Goal: Find specific page/section: Find specific page/section

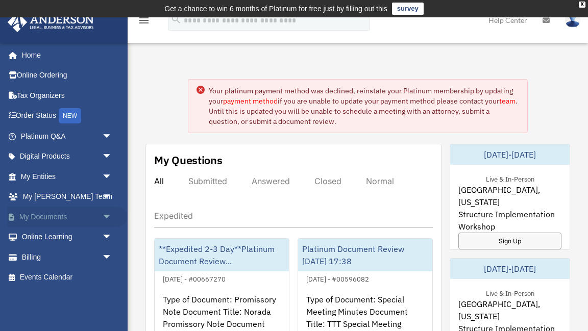
click at [76, 218] on link "My Documents arrow_drop_down" at bounding box center [67, 217] width 120 height 20
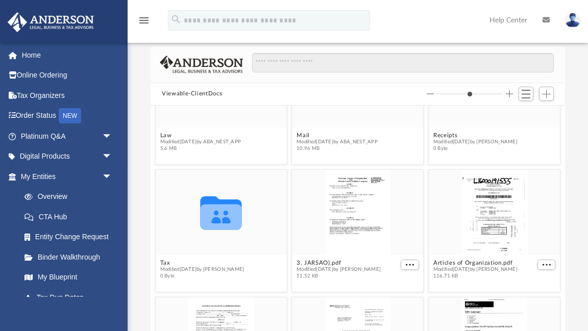
scroll to position [65, 0]
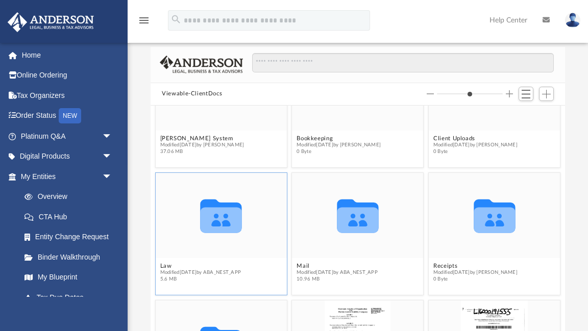
click at [223, 225] on icon "grid" at bounding box center [221, 217] width 41 height 34
click at [231, 257] on div "Collaborated Folder" at bounding box center [221, 214] width 131 height 85
click at [363, 225] on icon "grid" at bounding box center [357, 217] width 41 height 34
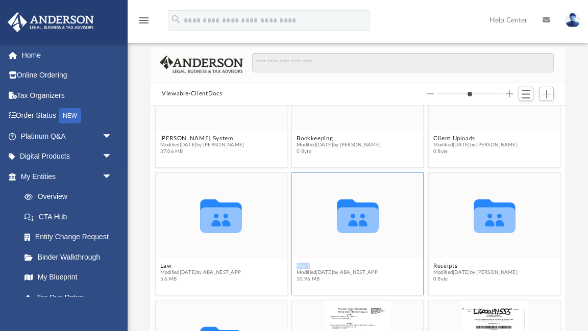
click at [363, 225] on icon "grid" at bounding box center [357, 217] width 41 height 34
click at [358, 273] on span "Modified Mon Jul 28 2025 by ABA_NEST_APP" at bounding box center [336, 272] width 81 height 7
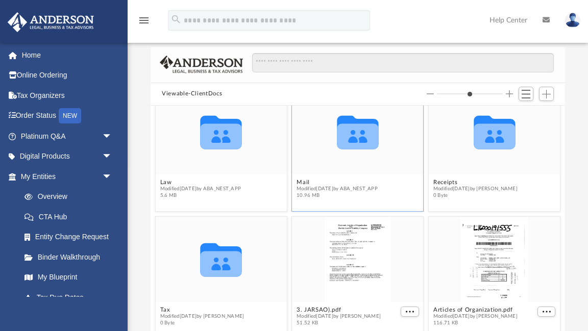
scroll to position [155, 0]
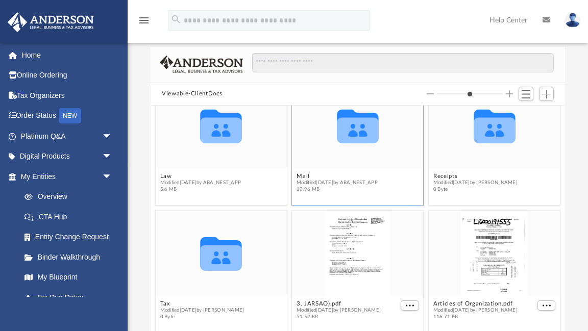
click at [363, 127] on icon "grid" at bounding box center [357, 127] width 41 height 34
click at [362, 128] on icon "grid" at bounding box center [357, 127] width 41 height 34
click at [357, 183] on span "Modified Mon Jul 28 2025 by ABA_NEST_APP" at bounding box center [336, 182] width 81 height 7
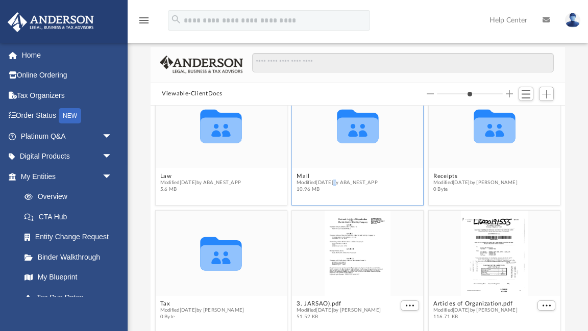
click at [357, 183] on span "Modified Mon Jul 28 2025 by ABA_NEST_APP" at bounding box center [336, 182] width 81 height 7
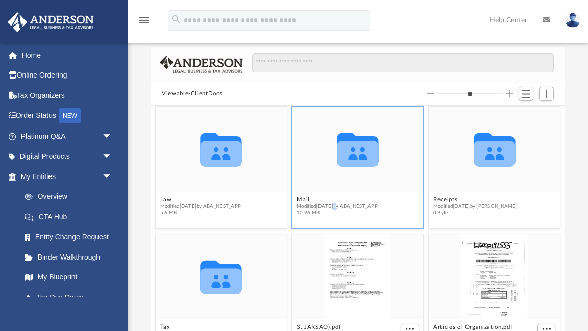
scroll to position [134, 0]
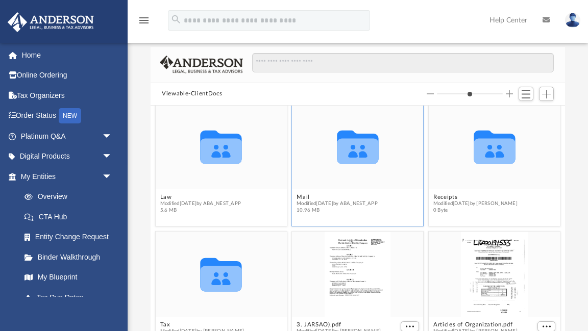
click at [358, 168] on icon "Collaborated Folder" at bounding box center [357, 146] width 79 height 51
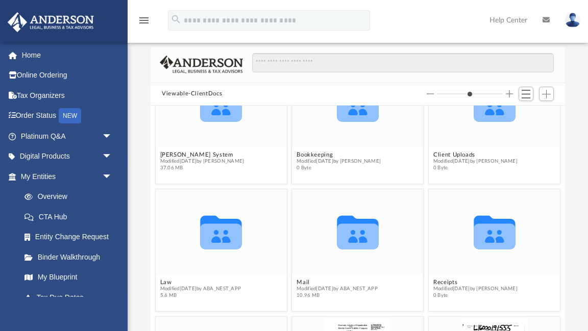
scroll to position [0, 0]
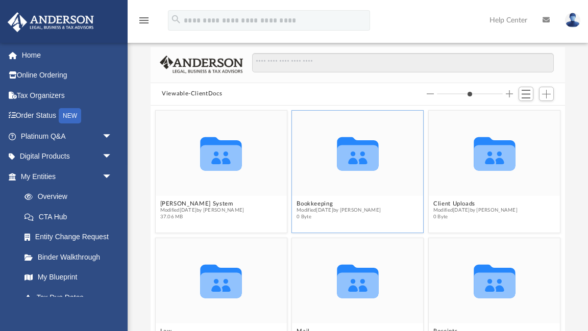
click at [345, 192] on div "Collaborated Folder" at bounding box center [357, 152] width 131 height 85
click at [356, 218] on span "0 Byte" at bounding box center [338, 216] width 84 height 7
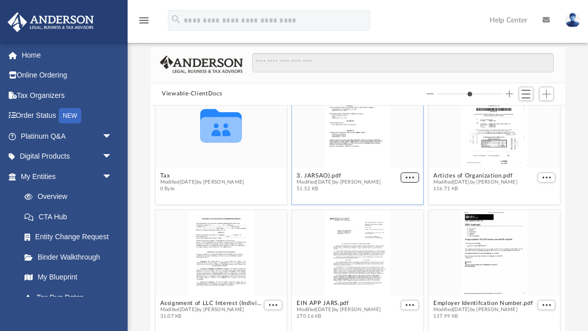
scroll to position [255, 0]
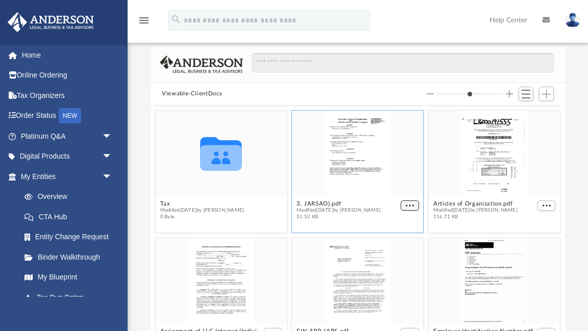
click at [411, 180] on figure "3. JARSAO).pdf Modified Fri Sep 9 2022 by Fotini c McGinley 51.52 KB" at bounding box center [357, 166] width 131 height 113
click at [407, 203] on span "More options" at bounding box center [410, 205] width 8 height 5
click at [397, 182] on div "grid" at bounding box center [357, 152] width 131 height 85
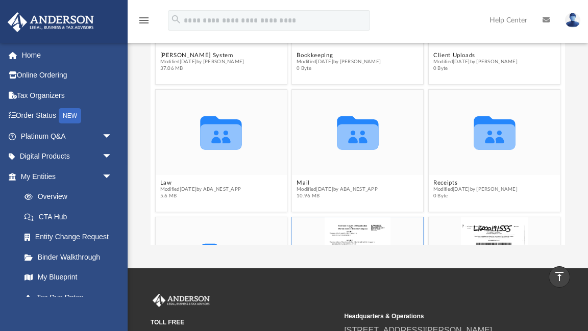
scroll to position [55, 0]
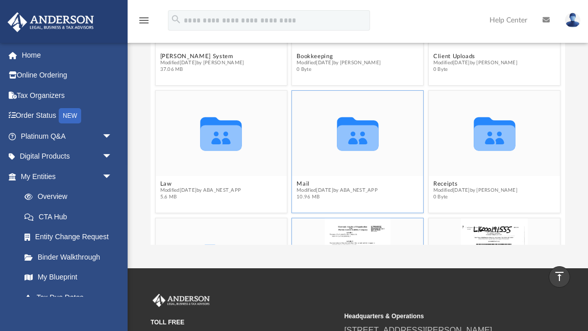
click at [364, 141] on icon "grid" at bounding box center [357, 134] width 41 height 34
click at [186, 183] on button "Law" at bounding box center [200, 183] width 81 height 7
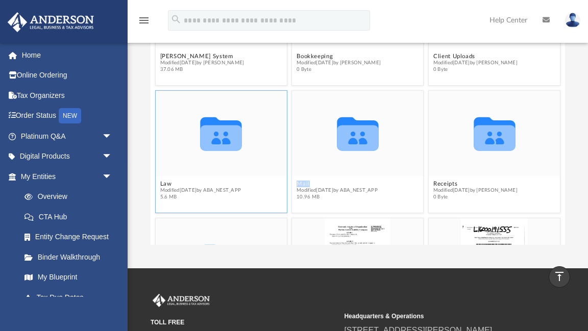
type input "*"
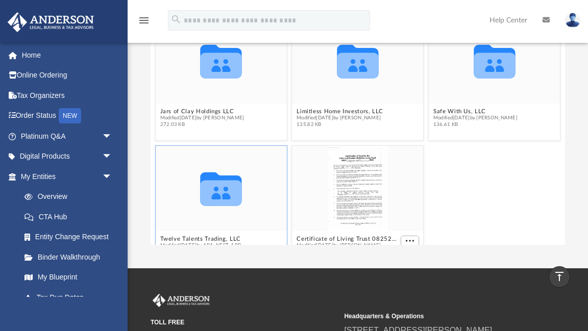
click at [214, 149] on div "Collaborated Folder" at bounding box center [221, 187] width 131 height 85
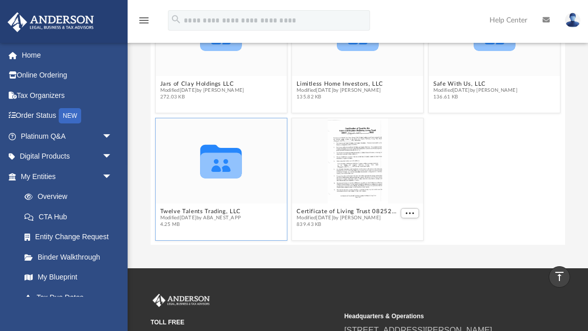
scroll to position [169, 0]
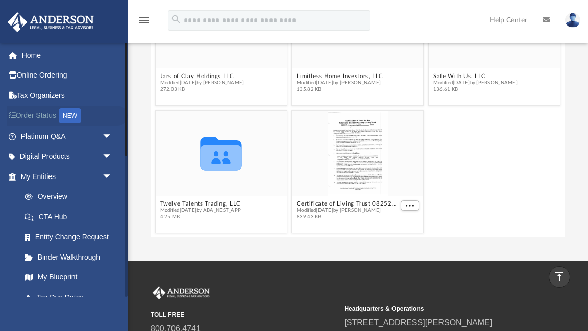
click at [73, 115] on div "NEW" at bounding box center [70, 115] width 22 height 15
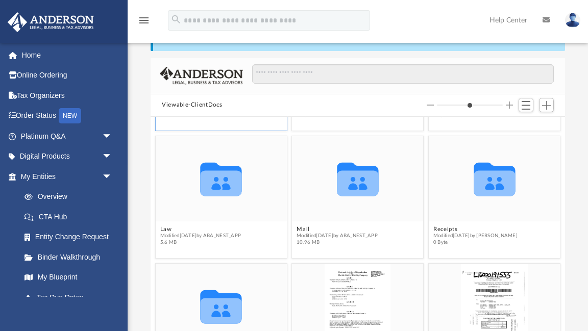
scroll to position [122, 0]
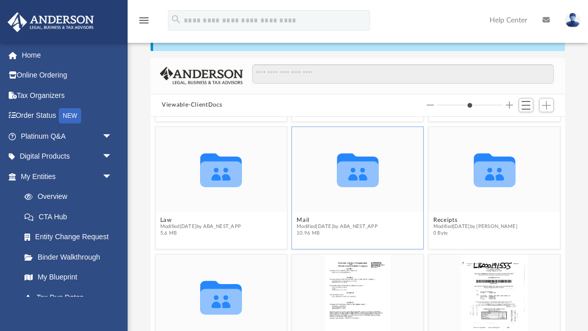
click at [333, 211] on figure "Collaborated Folder Mail Modified Mon Jul 28 2025 by ABA_NEST_APP 10.96 MB" at bounding box center [357, 183] width 131 height 113
click at [353, 186] on icon "grid" at bounding box center [357, 174] width 41 height 26
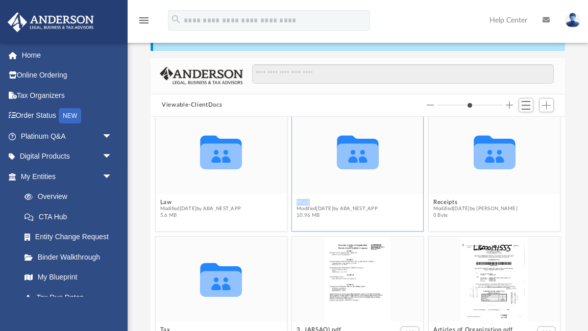
scroll to position [0, 0]
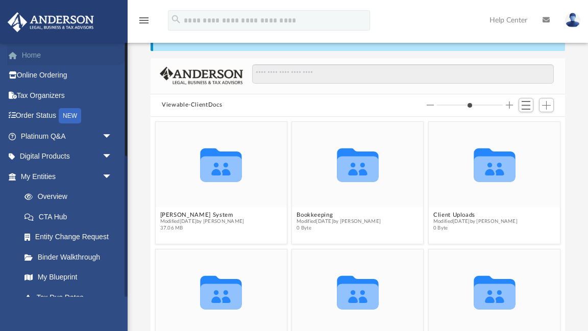
click at [34, 54] on link "Home" at bounding box center [67, 55] width 120 height 20
